Goal: Obtain resource: Download file/media

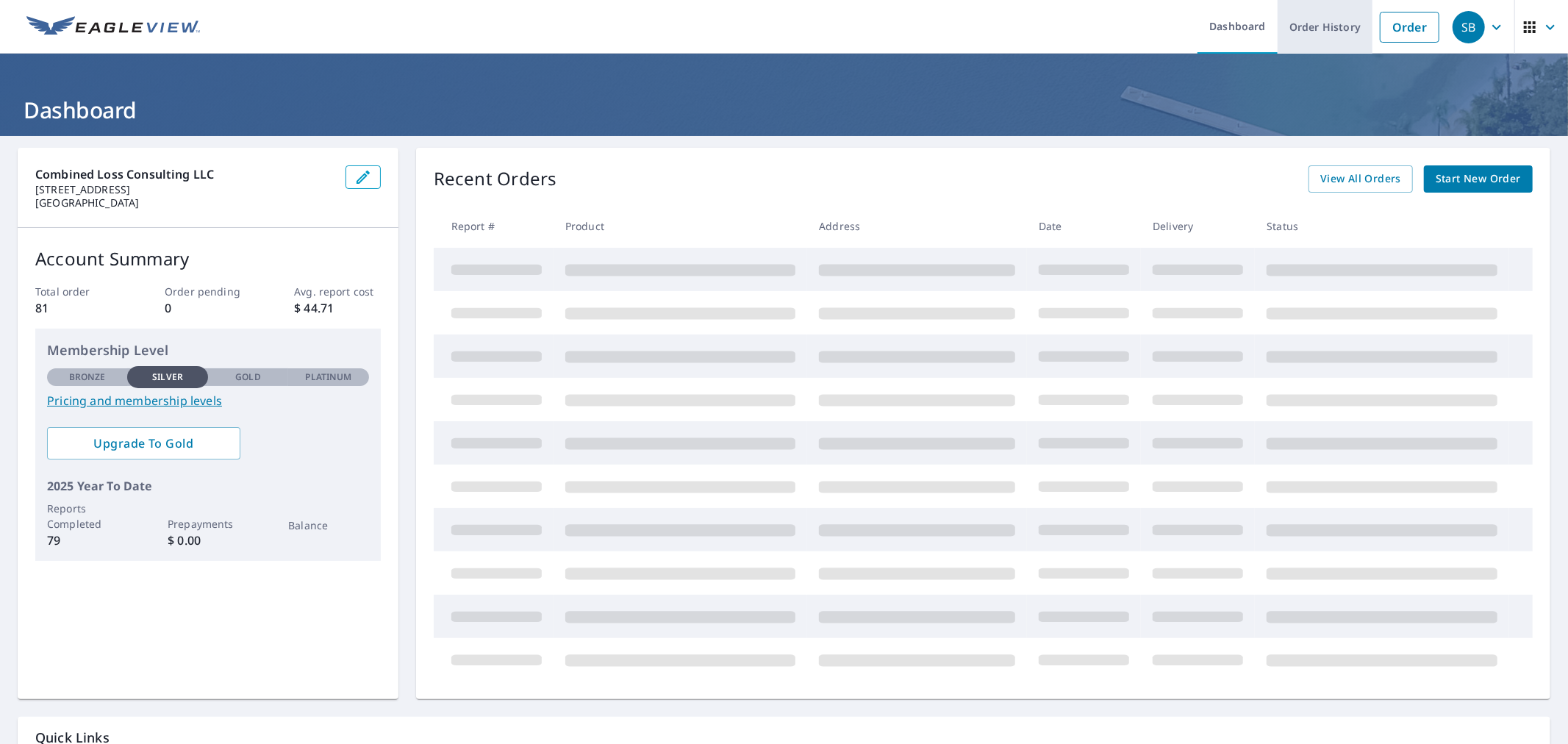
click at [1278, 23] on link "Order History" at bounding box center [1325, 27] width 95 height 54
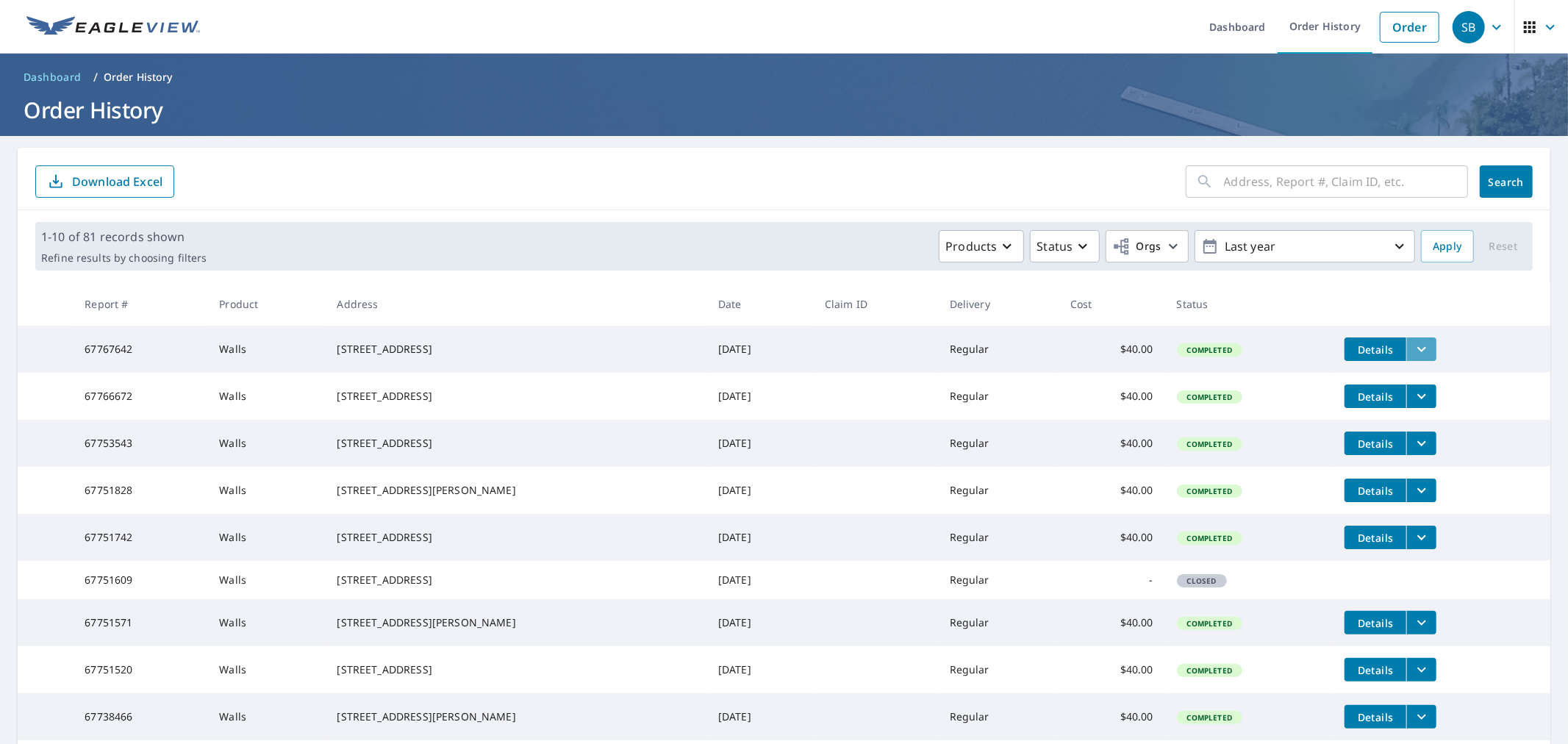
click at [1426, 356] on icon "filesDropdownBtn-67767642" at bounding box center [1421, 349] width 17 height 17
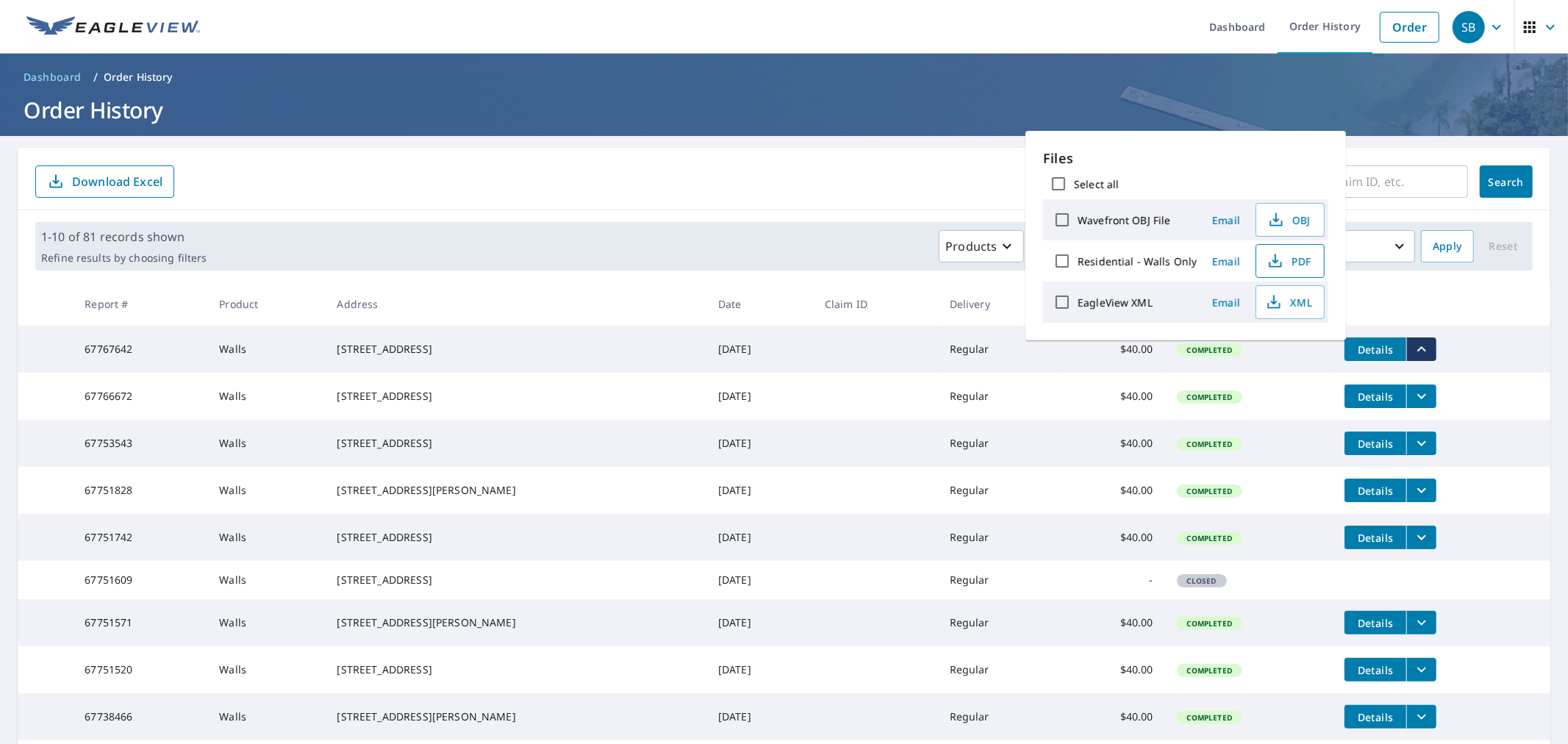
click at [1304, 270] on span "PDF" at bounding box center [1289, 260] width 47 height 17
click at [897, 147] on div "​ Search Download Excel" at bounding box center [784, 178] width 1533 height 62
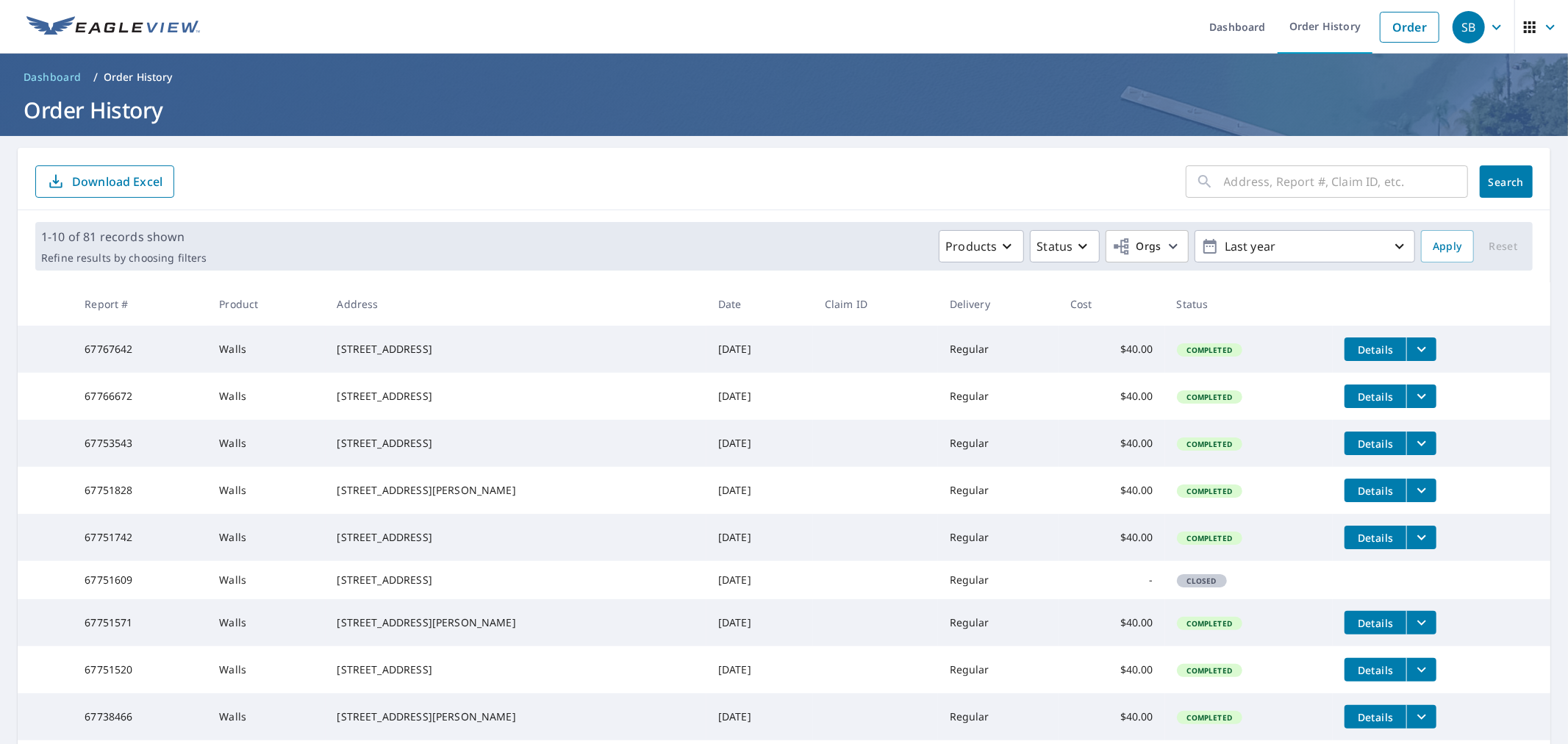
click at [919, 190] on form "​ Search Download Excel" at bounding box center [784, 181] width 1498 height 32
click at [946, 182] on form "​ Search Download Excel" at bounding box center [784, 181] width 1498 height 32
